Goal: Transaction & Acquisition: Download file/media

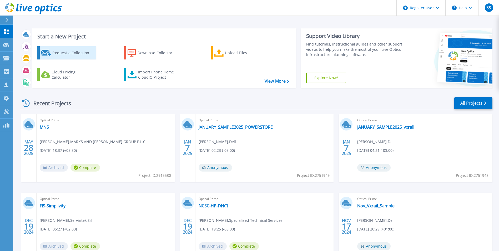
click at [66, 57] on div "Request a Collection" at bounding box center [73, 53] width 42 height 11
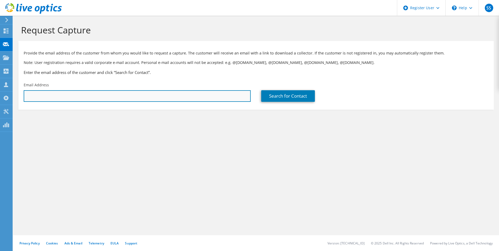
click at [167, 94] on input "text" at bounding box center [137, 96] width 227 height 12
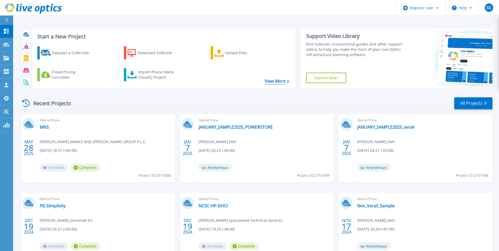
click at [271, 79] on link "View More" at bounding box center [277, 81] width 24 height 5
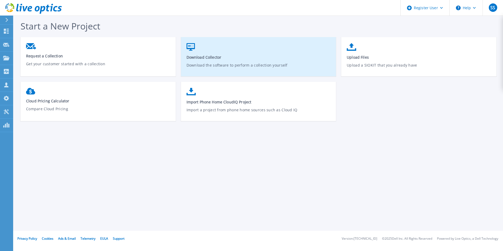
click at [239, 59] on span "Download Collector" at bounding box center [259, 57] width 144 height 5
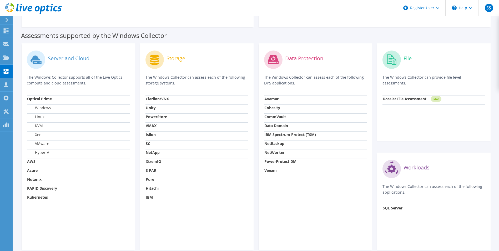
scroll to position [135, 0]
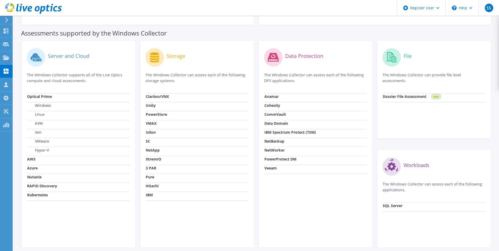
click at [174, 187] on td "Hitachi" at bounding box center [197, 187] width 103 height 9
click at [174, 182] on td "Pure" at bounding box center [197, 178] width 103 height 9
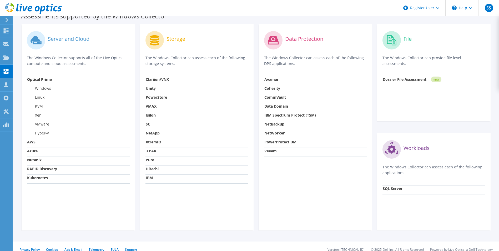
scroll to position [158, 0]
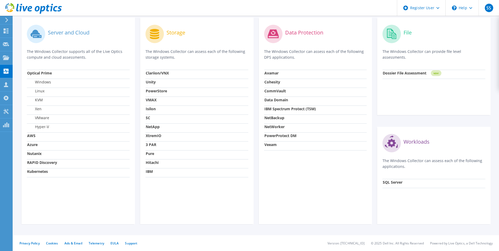
click at [387, 182] on strong "SQL Server" at bounding box center [393, 182] width 20 height 5
drag, startPoint x: 416, startPoint y: 161, endPoint x: 458, endPoint y: 161, distance: 42.9
click at [458, 161] on p "The Windows Collector can assess each of the following applications." at bounding box center [434, 164] width 103 height 12
drag, startPoint x: 458, startPoint y: 161, endPoint x: 416, endPoint y: 180, distance: 46.2
click at [417, 180] on td "SQL Server" at bounding box center [434, 183] width 103 height 9
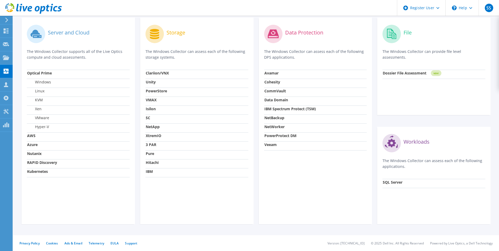
click at [416, 180] on td "SQL Server" at bounding box center [434, 183] width 103 height 9
click at [416, 179] on td "SQL Server" at bounding box center [434, 183] width 103 height 9
click at [396, 71] on strong "Dossier File Assessment" at bounding box center [405, 73] width 44 height 5
drag, startPoint x: 396, startPoint y: 71, endPoint x: 330, endPoint y: 63, distance: 66.1
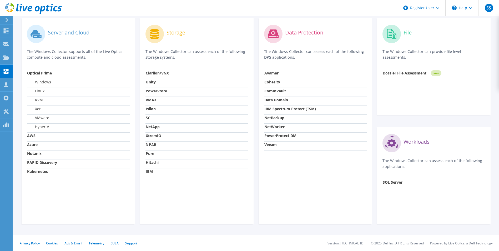
click at [330, 63] on div "Data Protection The Windows Collector can assess each of the following DPS appl…" at bounding box center [315, 46] width 103 height 47
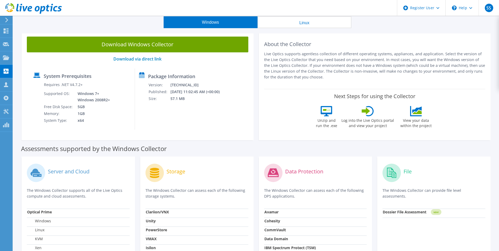
scroll to position [0, 0]
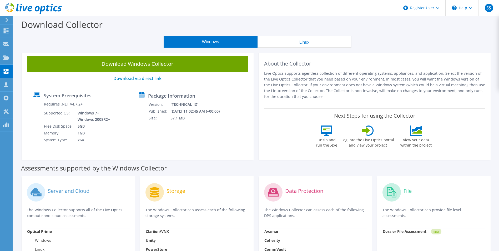
click at [302, 41] on button "Linux" at bounding box center [305, 42] width 94 height 12
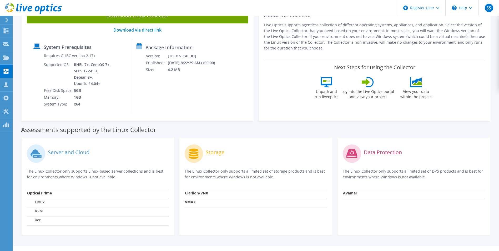
scroll to position [59, 0]
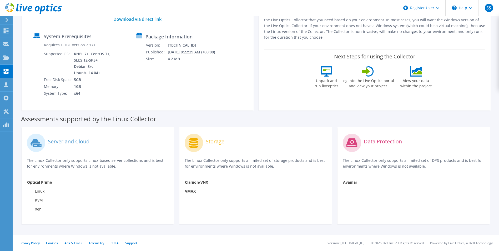
click at [42, 193] on label "Linux" at bounding box center [35, 191] width 17 height 5
click at [39, 208] on label "Xen" at bounding box center [34, 209] width 14 height 5
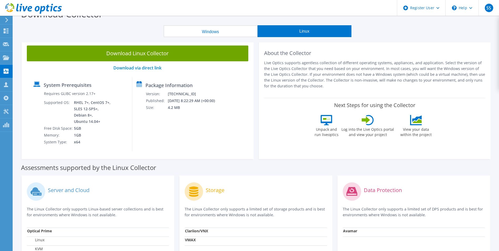
scroll to position [0, 0]
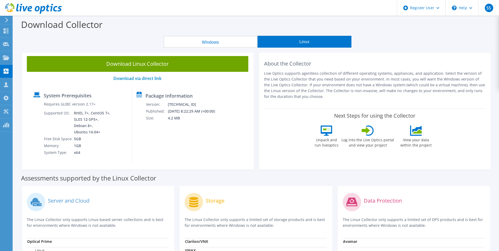
click at [220, 42] on button "Windows" at bounding box center [211, 42] width 94 height 12
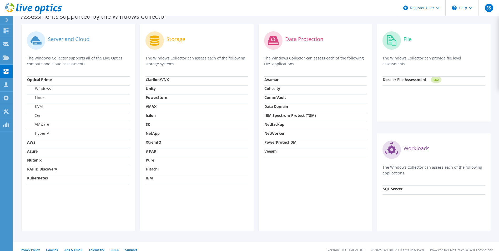
scroll to position [158, 0]
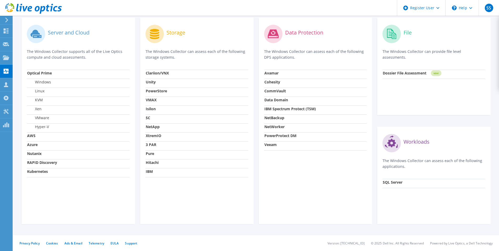
click at [48, 83] on label "Windows" at bounding box center [39, 81] width 24 height 5
click at [43, 96] on td "Linux" at bounding box center [78, 92] width 103 height 9
click at [46, 106] on td "Xen" at bounding box center [78, 110] width 103 height 9
click at [45, 123] on td "Hyper-V" at bounding box center [78, 127] width 103 height 9
click at [31, 139] on td "AWS" at bounding box center [78, 136] width 103 height 9
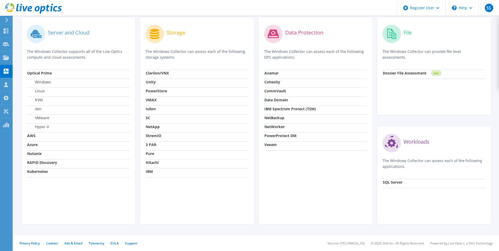
click at [35, 166] on td "RAPID Discovery" at bounding box center [78, 163] width 103 height 9
click at [388, 76] on div "Dossier File Assessment" at bounding box center [405, 74] width 44 height 8
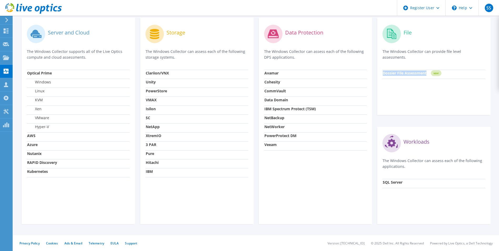
click at [388, 76] on div "Dossier File Assessment" at bounding box center [405, 74] width 44 height 8
drag, startPoint x: 388, startPoint y: 76, endPoint x: 399, endPoint y: 96, distance: 22.2
click at [399, 96] on div "File The Windows Collector can provide file level assessments. Dossier File Ass…" at bounding box center [433, 66] width 113 height 97
